Goal: Navigation & Orientation: Go to known website

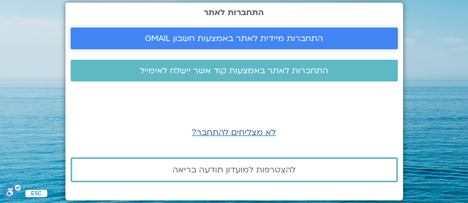
click at [243, 35] on span "התחברות מיידית לאתר באמצעות חשבון GMAIL" at bounding box center [234, 38] width 178 height 9
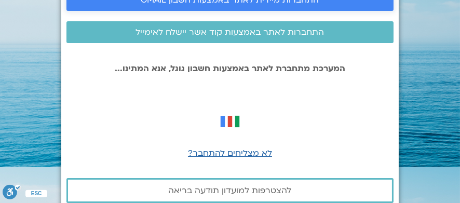
scroll to position [53, 0]
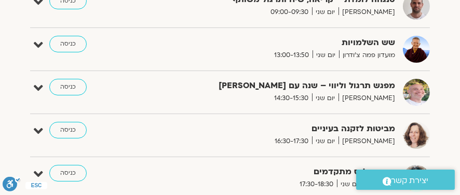
scroll to position [415, 0]
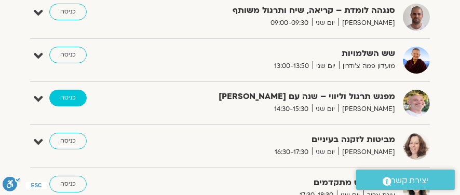
click at [74, 93] on link "כניסה" at bounding box center [67, 98] width 37 height 17
